Goal: Task Accomplishment & Management: Use online tool/utility

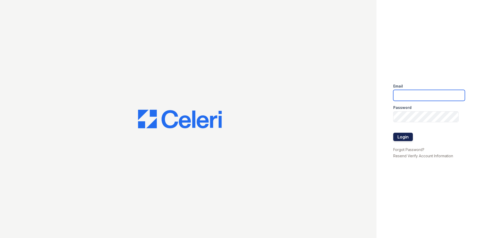
type input "mccallum2@cafmanagement.com"
click at [404, 135] on button "Login" at bounding box center [403, 137] width 20 height 8
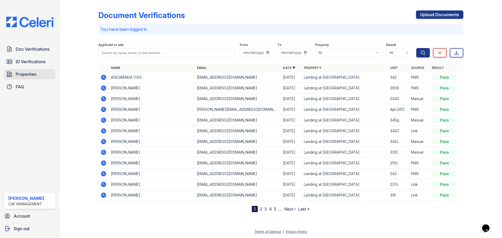
drag, startPoint x: 25, startPoint y: 72, endPoint x: 27, endPoint y: 74, distance: 2.8
click at [25, 72] on span "Properties" at bounding box center [26, 74] width 21 height 6
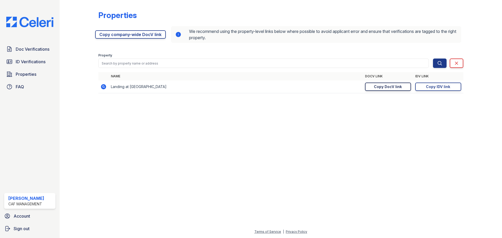
click at [381, 90] on link "Copy DocV link Copy link" at bounding box center [388, 87] width 46 height 8
click at [429, 91] on link "Copy IDV link Copy link" at bounding box center [438, 87] width 46 height 8
click at [432, 89] on div "Copy IDV link" at bounding box center [438, 86] width 24 height 5
